Goal: Task Accomplishment & Management: Use online tool/utility

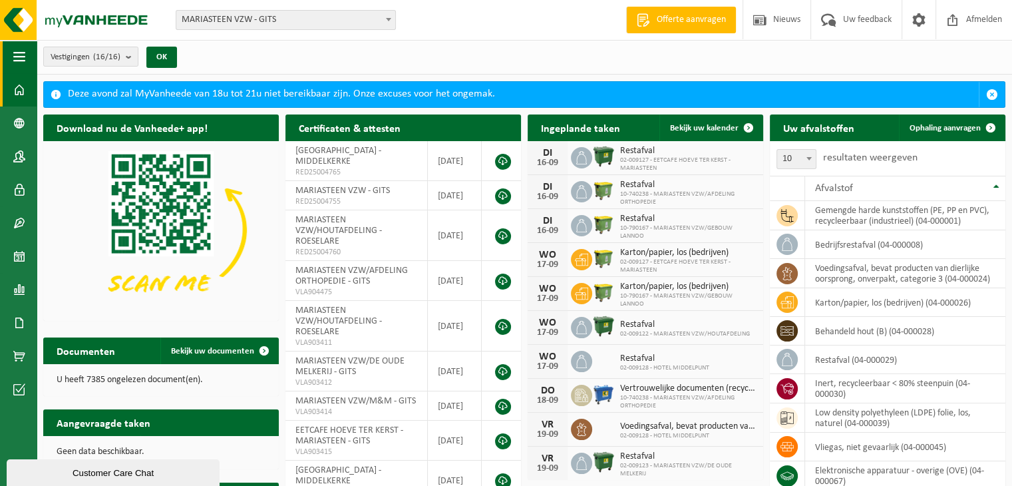
click at [19, 49] on span "button" at bounding box center [19, 56] width 12 height 33
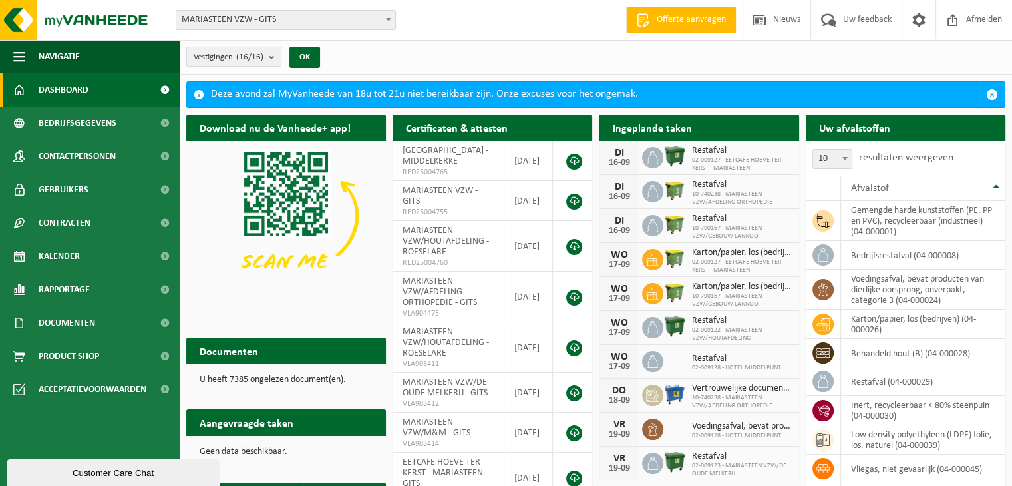
click at [391, 25] on span at bounding box center [388, 19] width 13 height 17
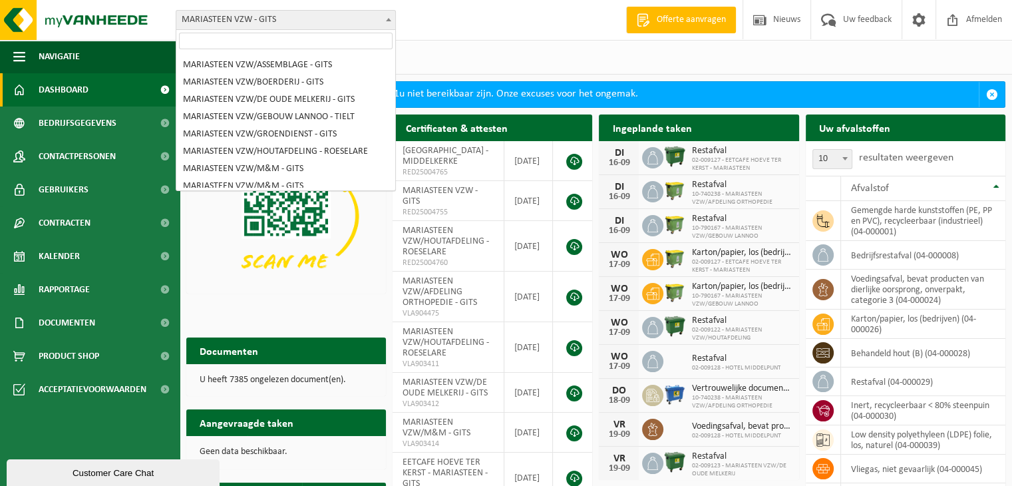
scroll to position [88, 0]
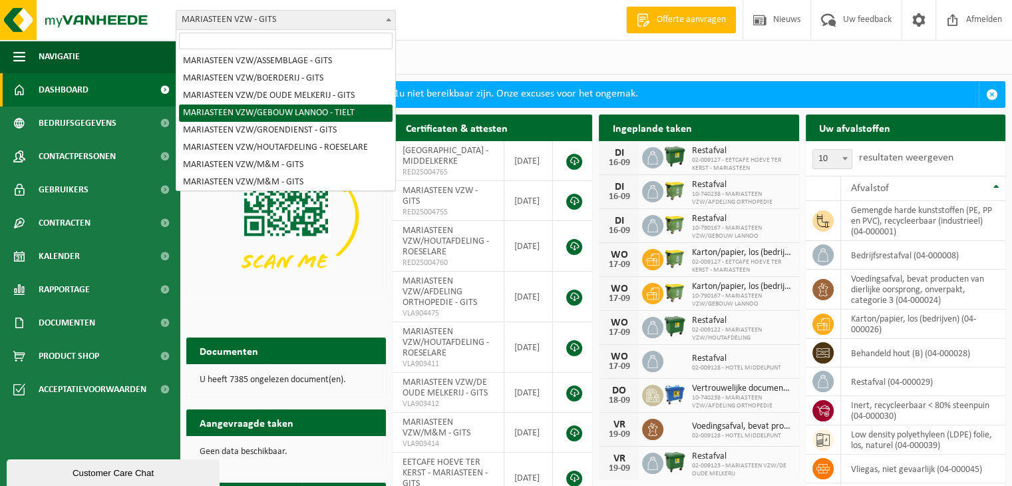
select select "29869"
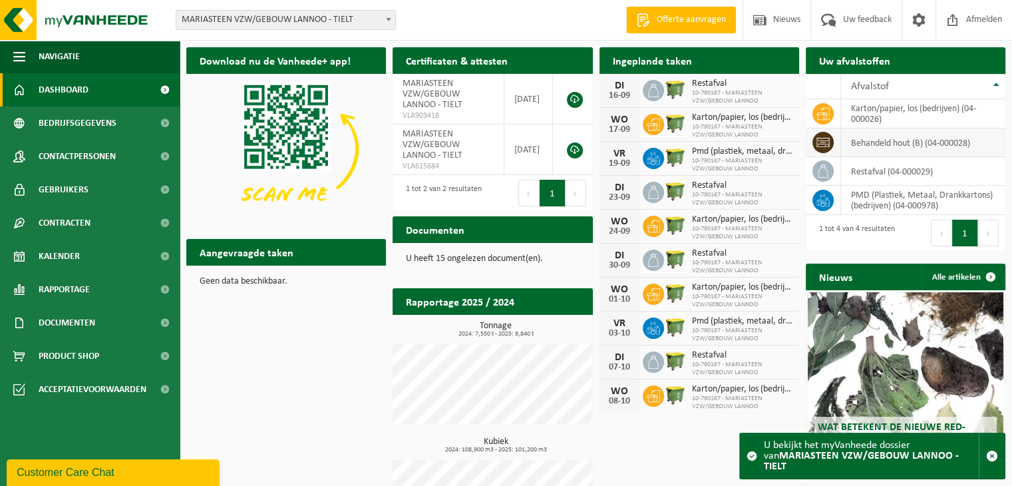
click at [880, 145] on td "behandeld hout (B) (04-000028)" at bounding box center [923, 142] width 164 height 29
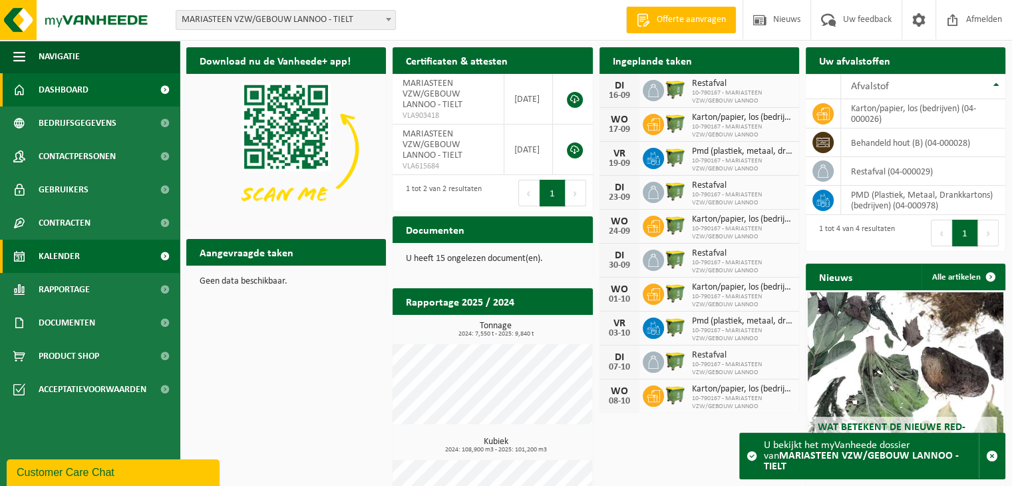
click at [69, 254] on span "Kalender" at bounding box center [59, 256] width 41 height 33
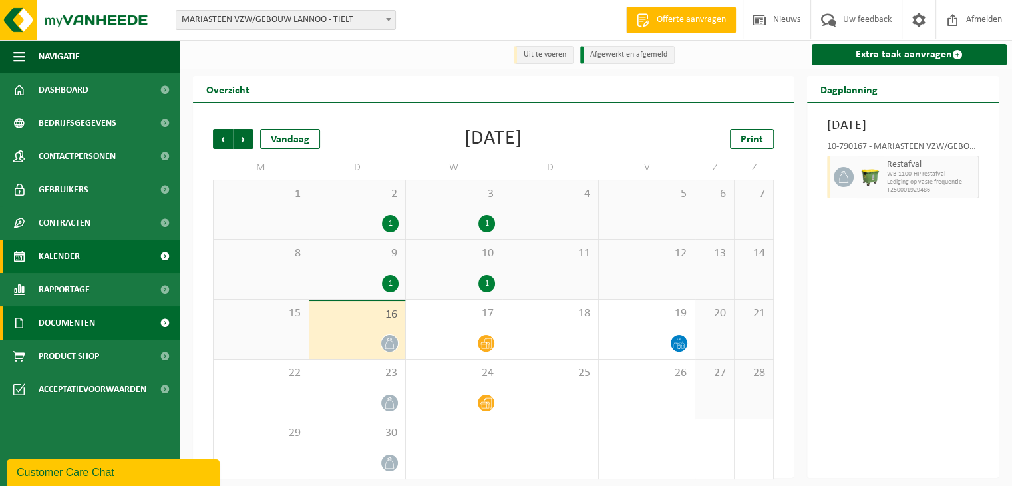
click at [85, 317] on span "Documenten" at bounding box center [67, 322] width 57 height 33
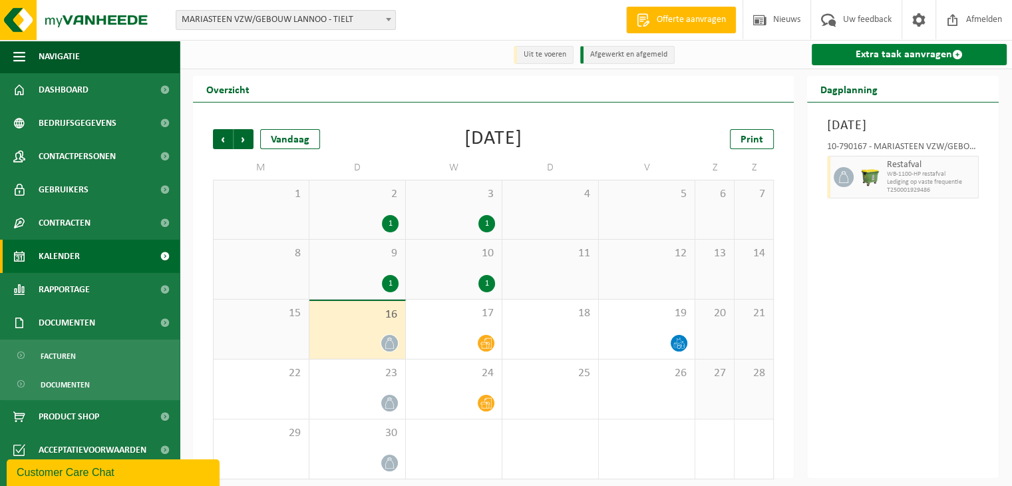
click at [886, 55] on link "Extra taak aanvragen" at bounding box center [909, 54] width 195 height 21
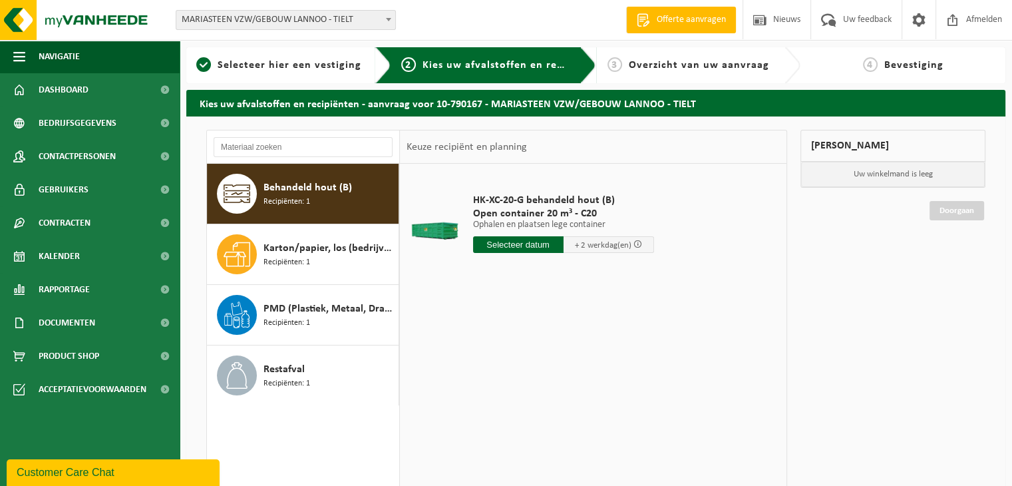
click at [331, 192] on span "Behandeld hout (B)" at bounding box center [307, 188] width 88 height 16
click at [550, 242] on input "text" at bounding box center [518, 244] width 90 height 17
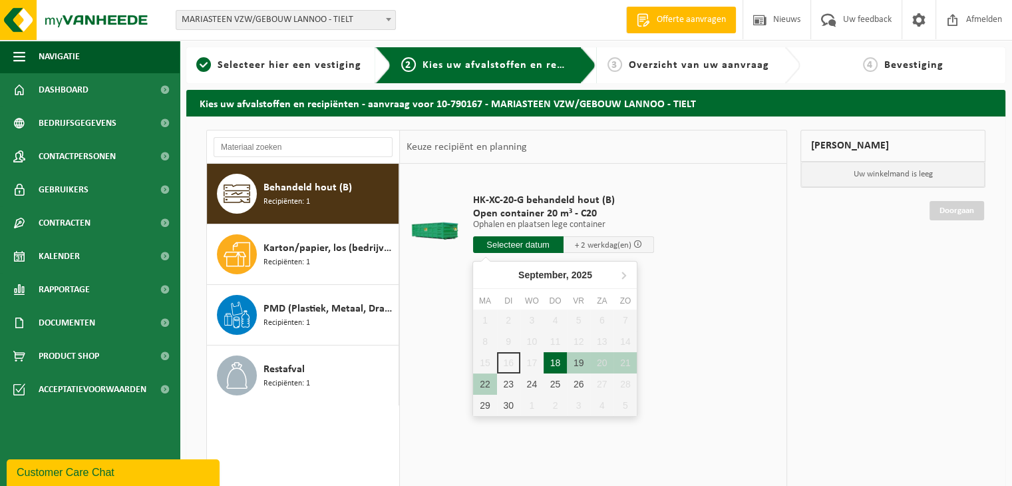
click at [554, 359] on div "18" at bounding box center [555, 362] width 23 height 21
type input "Van 2025-09-18"
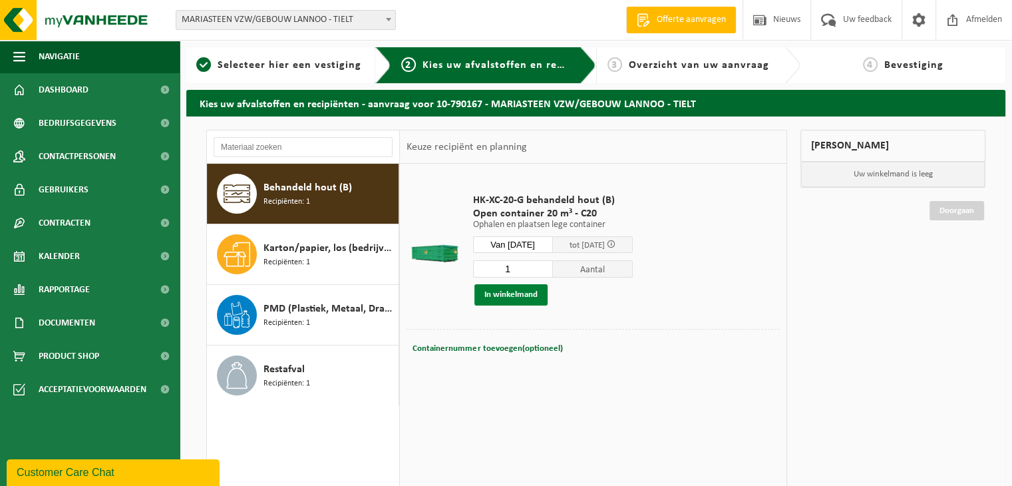
click at [523, 292] on button "In winkelmand" at bounding box center [510, 294] width 73 height 21
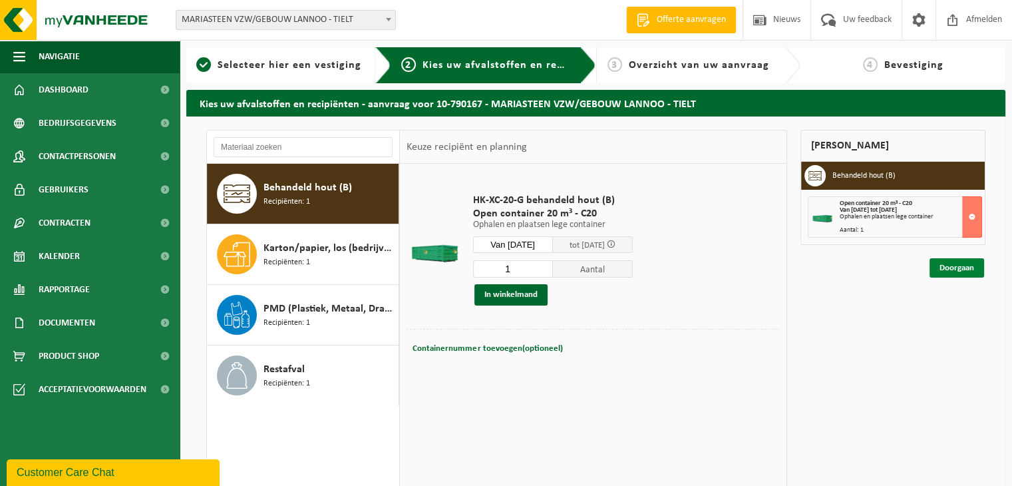
click at [953, 265] on link "Doorgaan" at bounding box center [957, 267] width 55 height 19
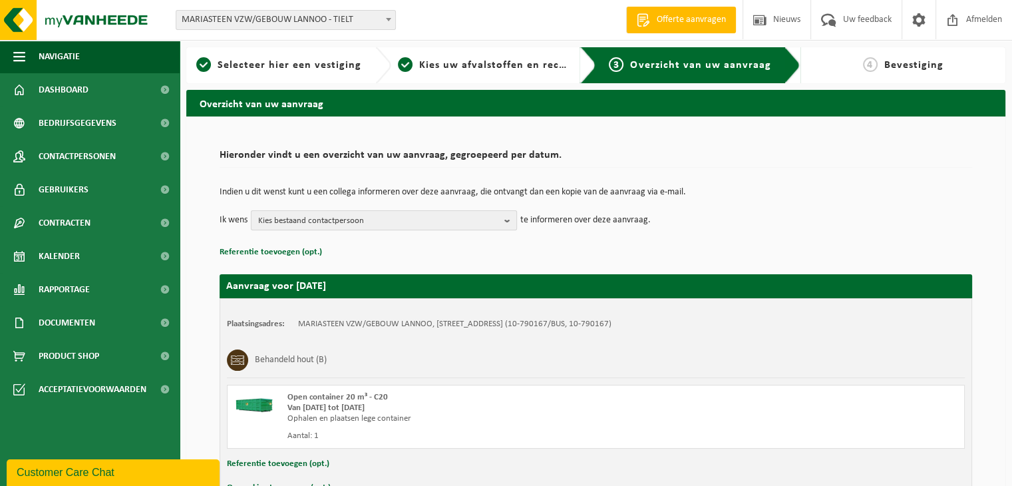
click at [508, 220] on b "button" at bounding box center [510, 220] width 12 height 19
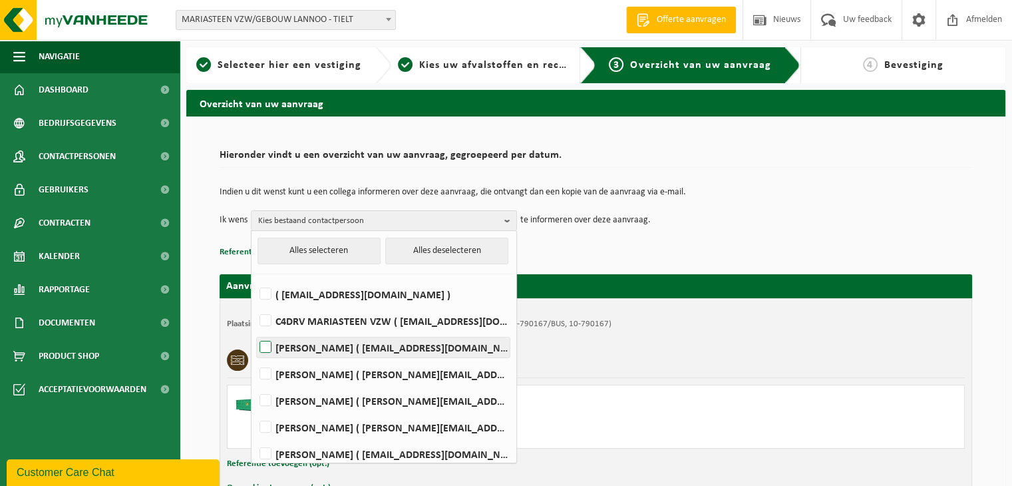
click at [266, 345] on label "Jan Dejonckheere ( jan.dejonckheere@mariasteen.be )" at bounding box center [383, 347] width 253 height 20
click at [255, 331] on input "Jan Dejonckheere ( jan.dejonckheere@mariasteen.be )" at bounding box center [254, 330] width 1 height 1
checkbox input "true"
click at [735, 249] on p "Referentie toevoegen (opt.)" at bounding box center [596, 252] width 753 height 17
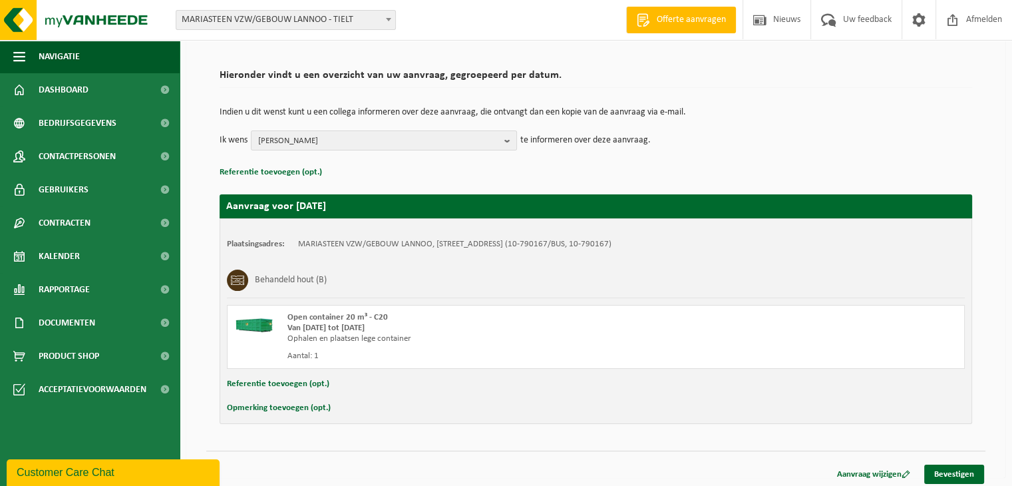
scroll to position [85, 0]
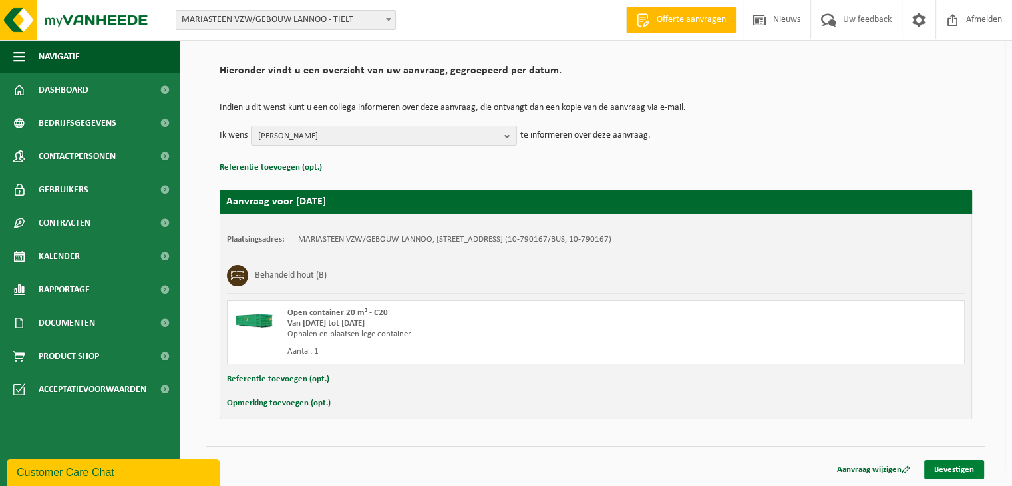
click at [955, 468] on link "Bevestigen" at bounding box center [954, 469] width 60 height 19
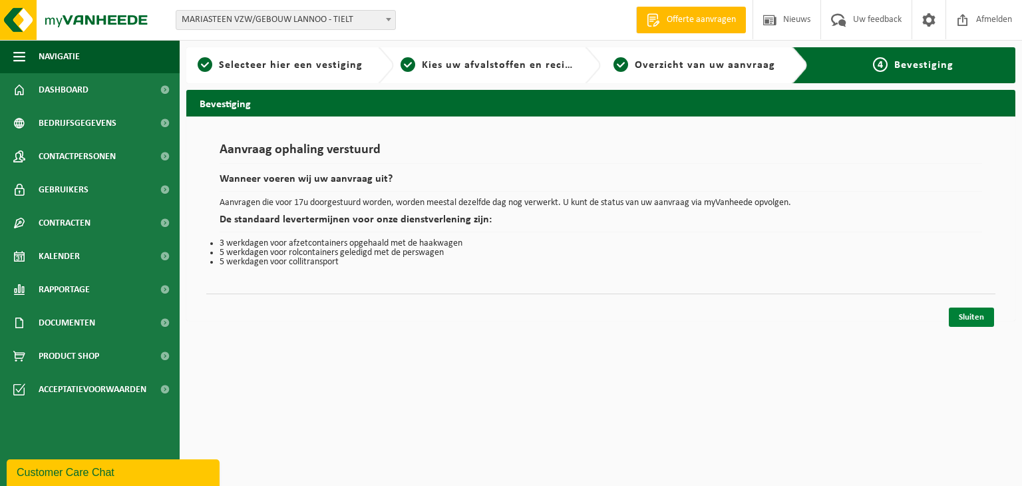
click at [975, 311] on link "Sluiten" at bounding box center [971, 316] width 45 height 19
